Goal: Task Accomplishment & Management: Use online tool/utility

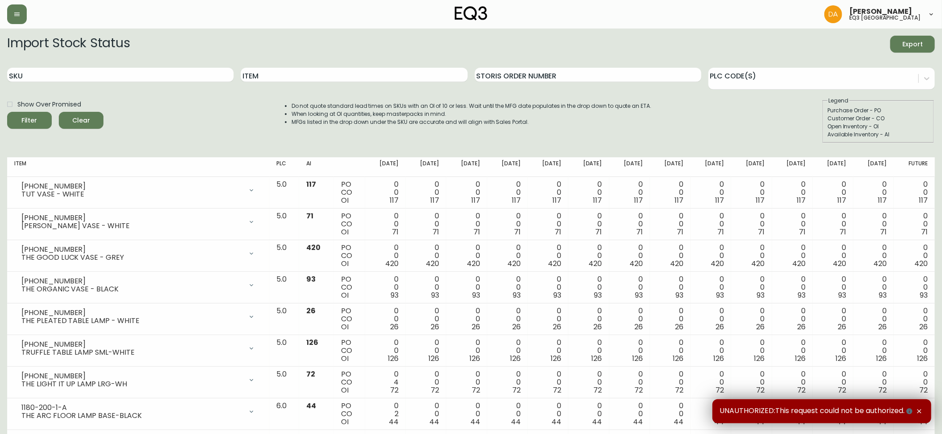
click at [308, 83] on div "Item" at bounding box center [354, 75] width 226 height 29
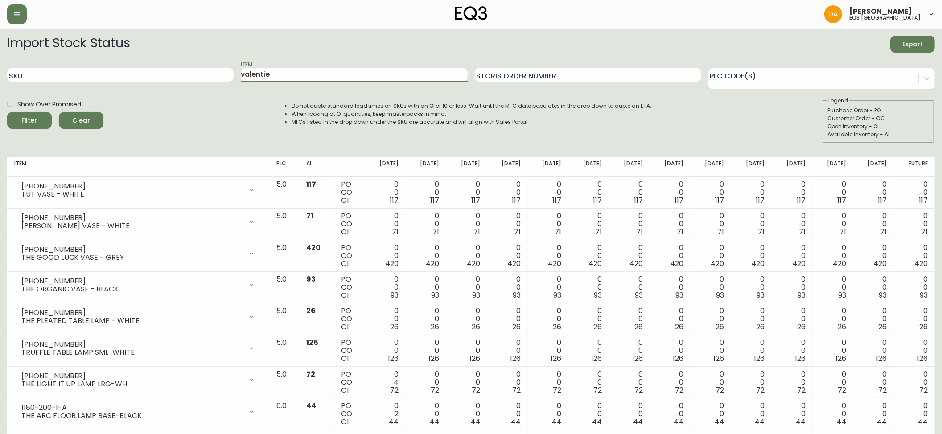
click at [7, 112] on button "Filter" at bounding box center [29, 120] width 45 height 17
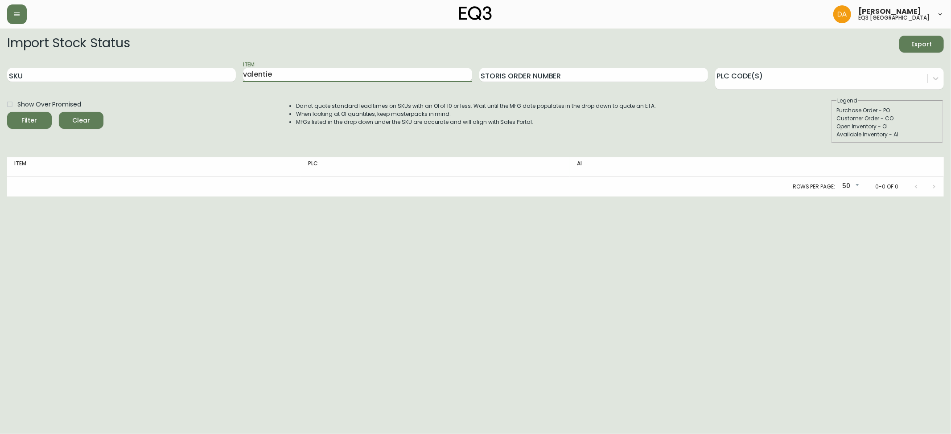
click at [269, 70] on input "valentie" at bounding box center [357, 75] width 229 height 14
click at [7, 112] on button "Filter" at bounding box center [29, 120] width 45 height 17
click at [339, 72] on input "valentine" at bounding box center [357, 75] width 229 height 14
type input "[PERSON_NAME]"
click at [7, 112] on button "Filter" at bounding box center [29, 120] width 45 height 17
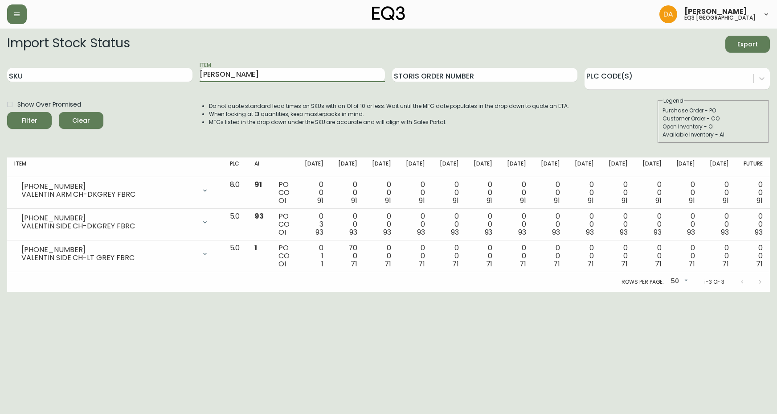
drag, startPoint x: 242, startPoint y: 70, endPoint x: 178, endPoint y: 64, distance: 63.5
click at [178, 64] on div "SKU Item [PERSON_NAME] Order Number PLC Code(s)" at bounding box center [388, 75] width 763 height 29
click at [7, 112] on button "Filter" at bounding box center [29, 120] width 45 height 17
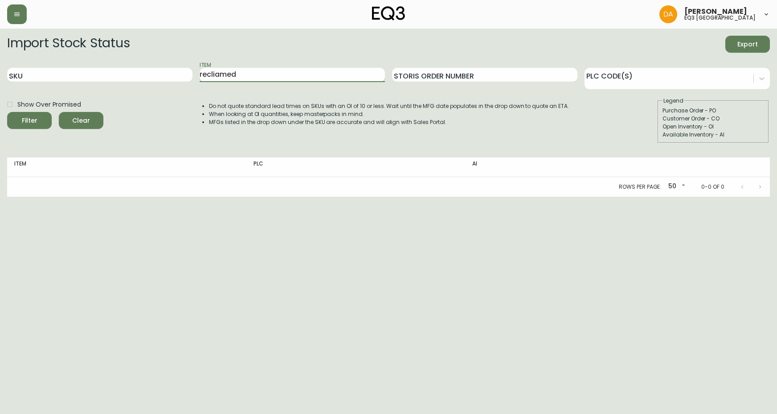
click at [279, 70] on input "recliamed" at bounding box center [292, 75] width 185 height 14
type input "r"
type input "reclaimed"
click at [7, 112] on button "Filter" at bounding box center [29, 120] width 45 height 17
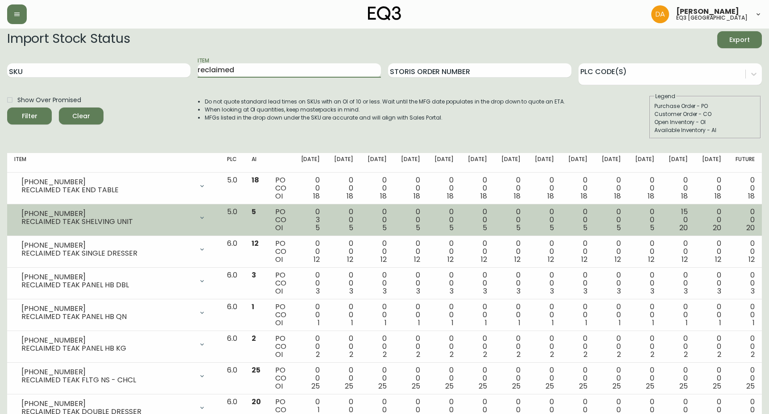
scroll to position [37, 0]
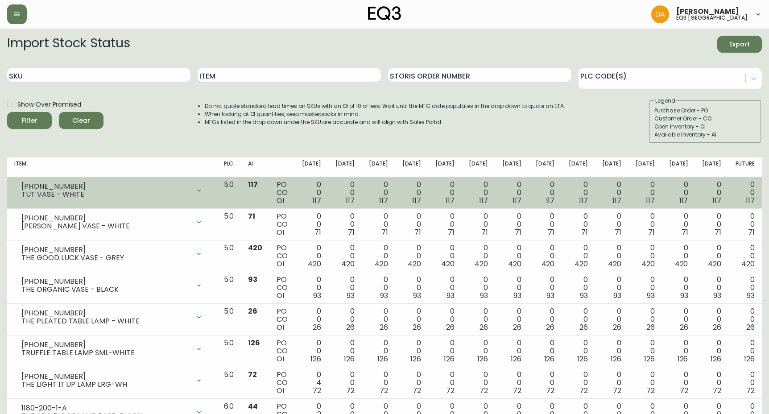
click at [99, 198] on div "1140-200-0 TUT VASE - WHITE" at bounding box center [111, 191] width 195 height 20
